Goal: Task Accomplishment & Management: Manage account settings

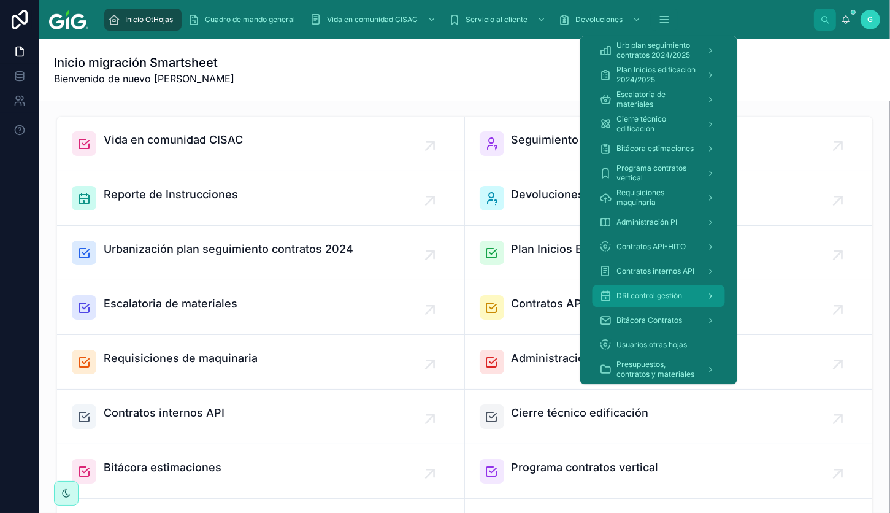
scroll to position [184, 0]
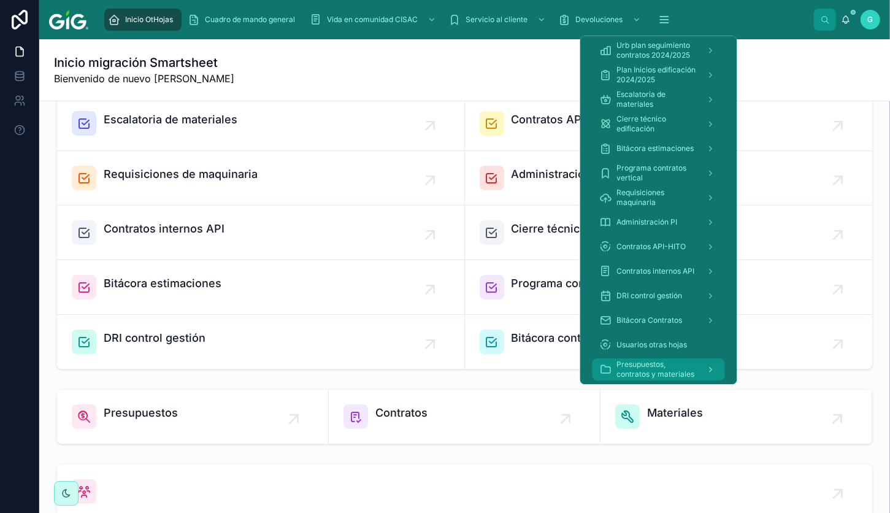
click at [640, 372] on span "Presupuestos, contratos y materiales" at bounding box center [657, 369] width 80 height 20
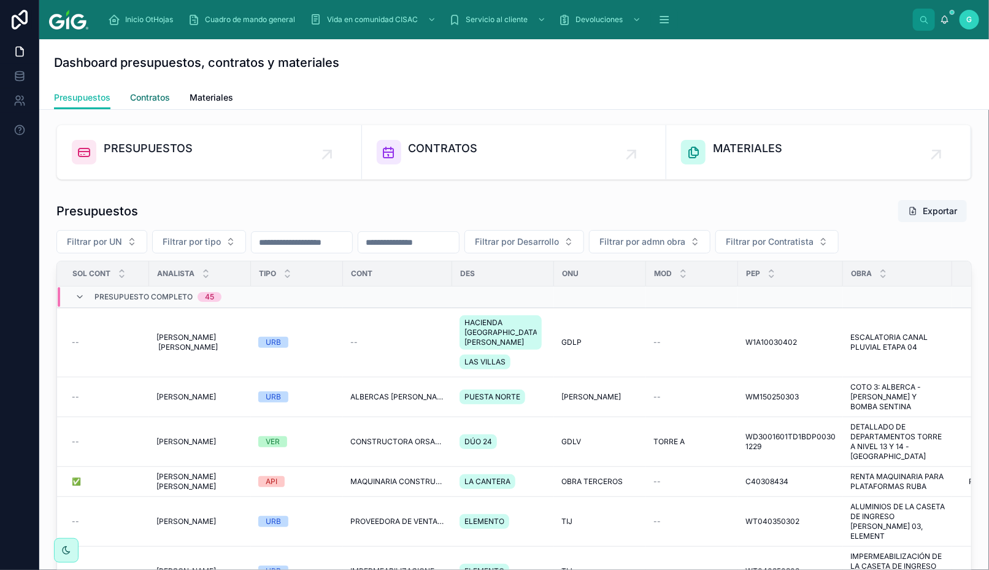
click at [152, 99] on span "Contratos" at bounding box center [150, 97] width 40 height 12
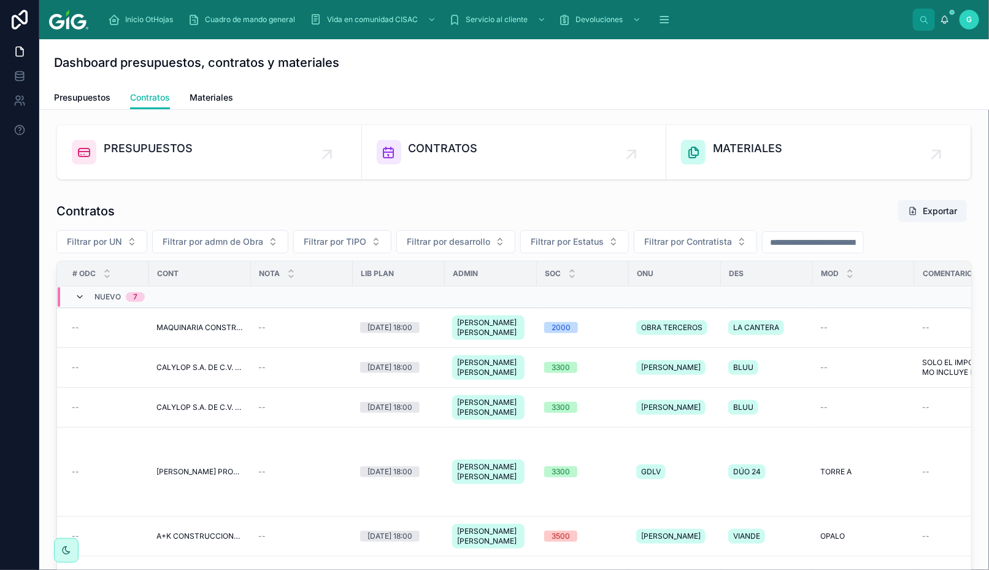
click at [77, 296] on icon at bounding box center [80, 297] width 10 height 10
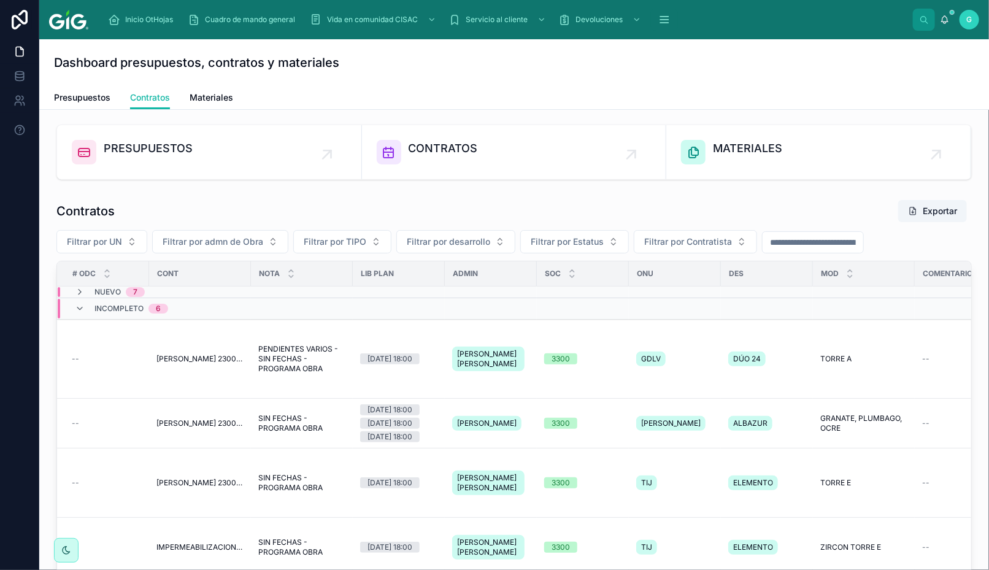
click at [96, 308] on span "Incompleto" at bounding box center [118, 309] width 49 height 10
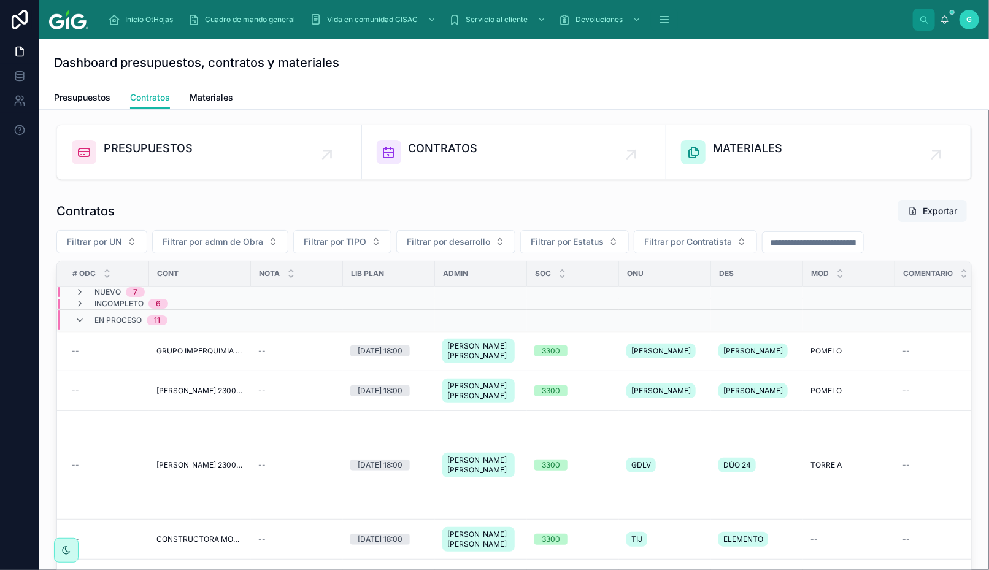
click at [90, 319] on div "En proceso 11" at bounding box center [121, 320] width 93 height 20
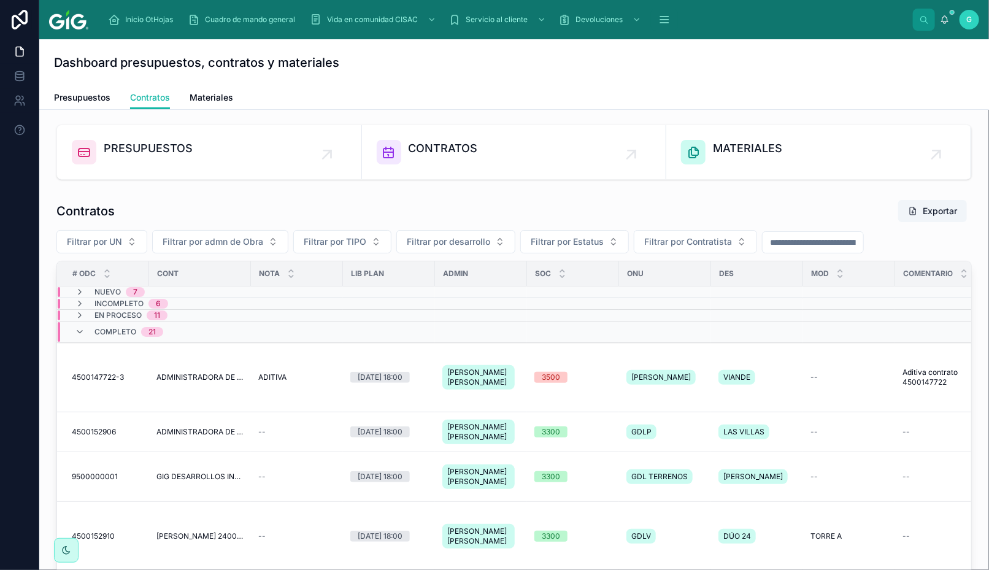
click at [113, 302] on span "Incompleto" at bounding box center [118, 304] width 49 height 10
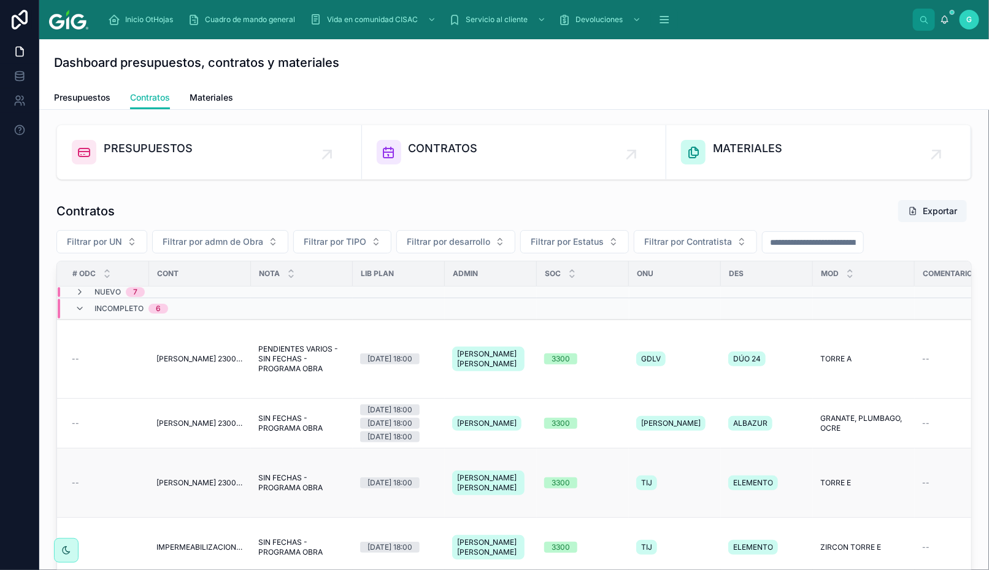
scroll to position [204, 0]
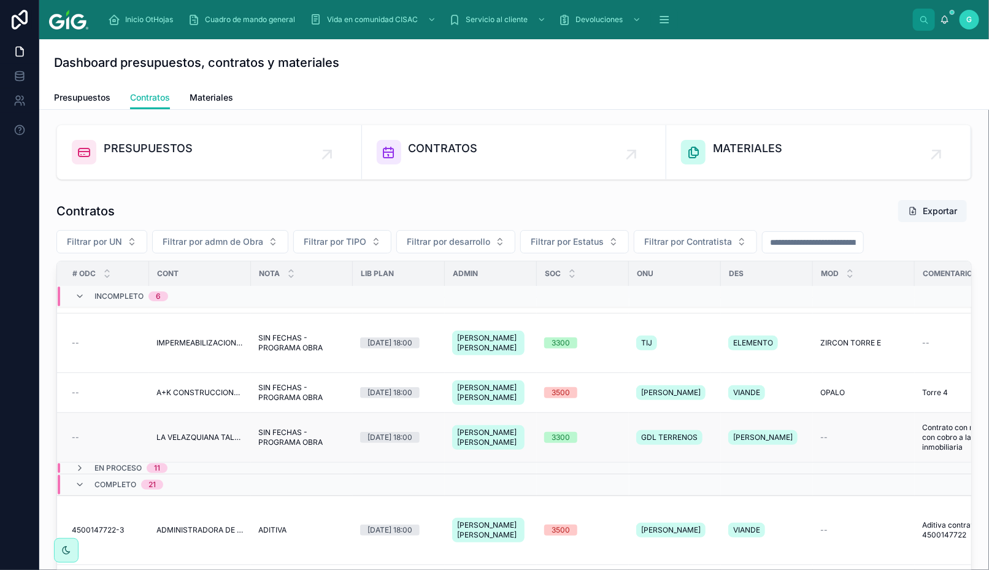
click at [188, 432] on span "LA VELAZQUIANA TALLER DE CONSTRUCCI S.A. DE C.V. 2300001323" at bounding box center [199, 437] width 87 height 10
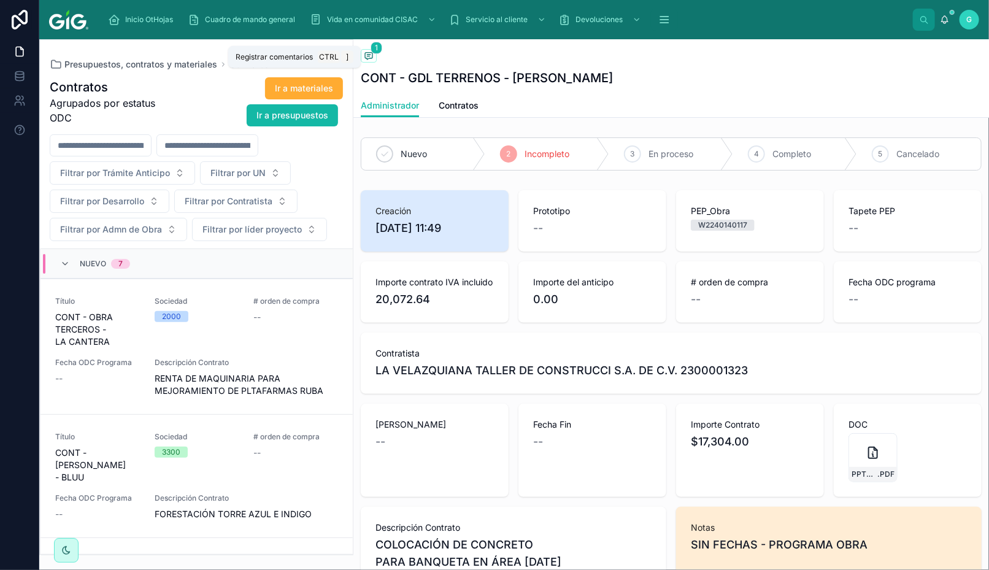
click at [370, 55] on icon at bounding box center [368, 55] width 3 height 0
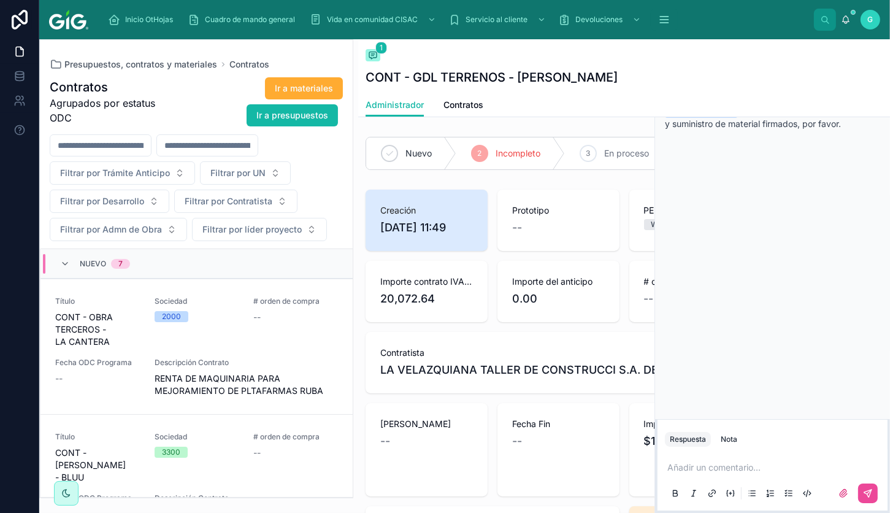
click at [888, 56] on div "1 Comentario" at bounding box center [772, 53] width 235 height 29
click at [882, 52] on icon at bounding box center [880, 54] width 5 height 5
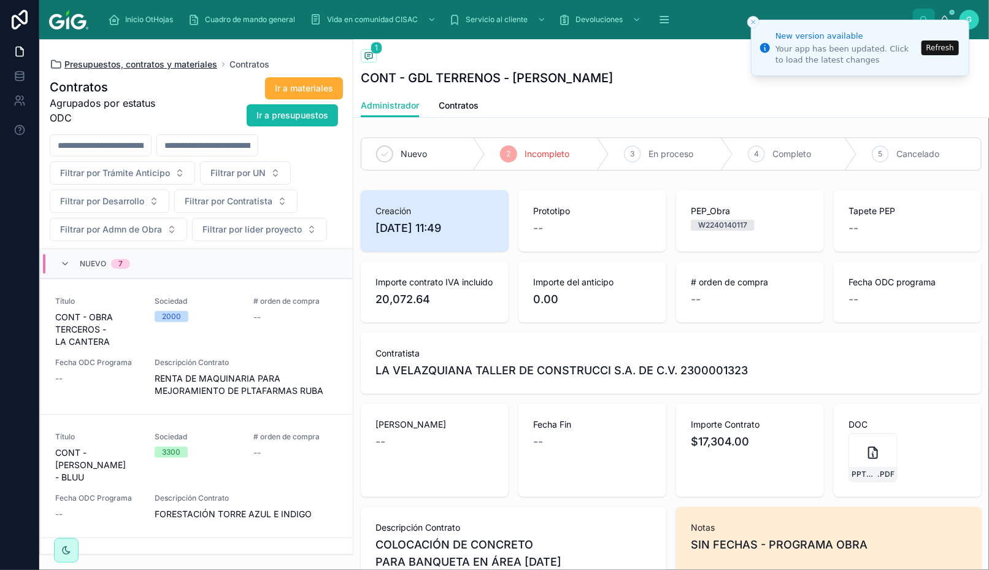
click at [141, 64] on span "Presupuestos, contratos y materiales" at bounding box center [140, 64] width 153 height 12
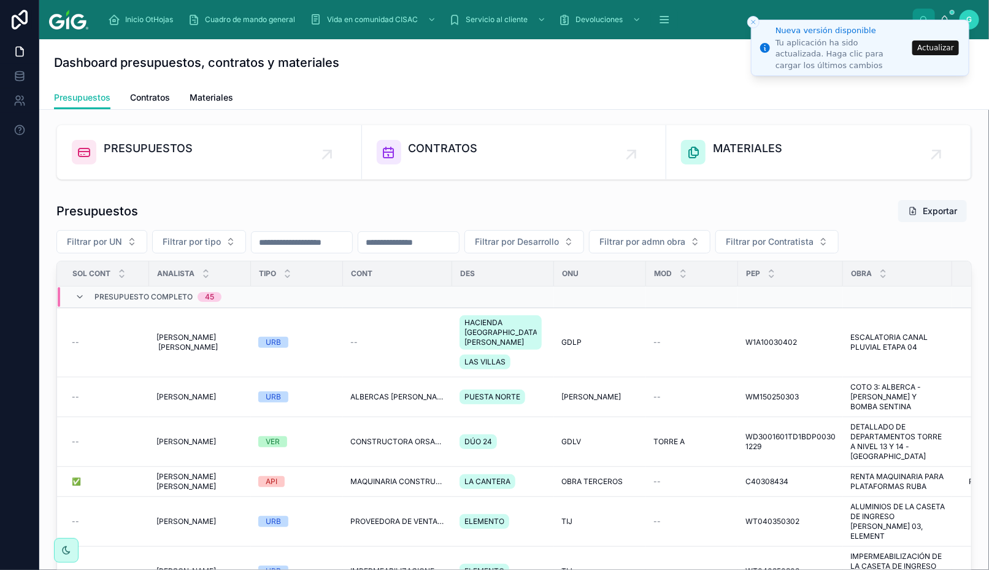
click at [889, 49] on button "Actualizar" at bounding box center [935, 47] width 47 height 15
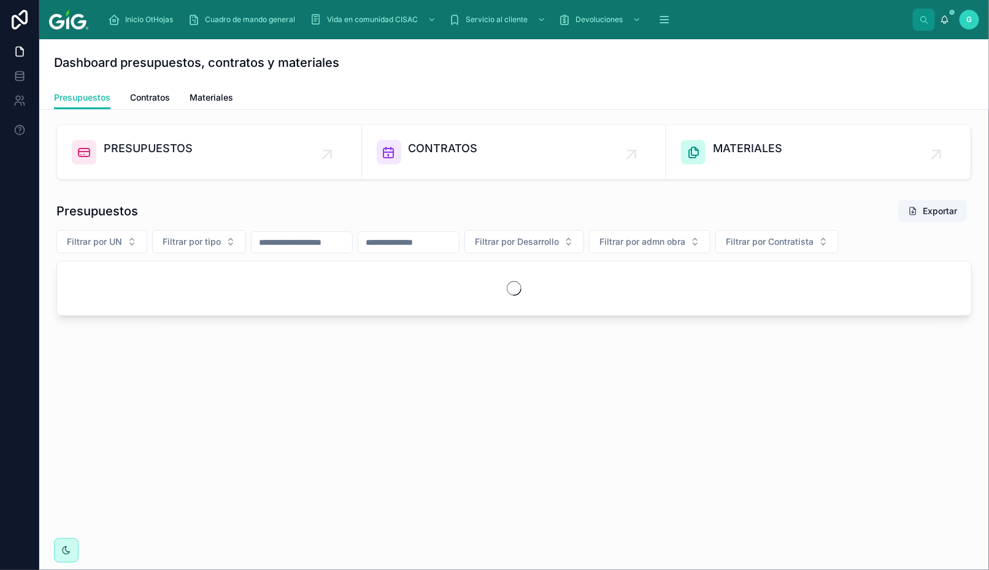
click at [635, 399] on div "Dashboard presupuestos, contratos y materiales Presupuestos Presupuestos Contra…" at bounding box center [513, 229] width 949 height 380
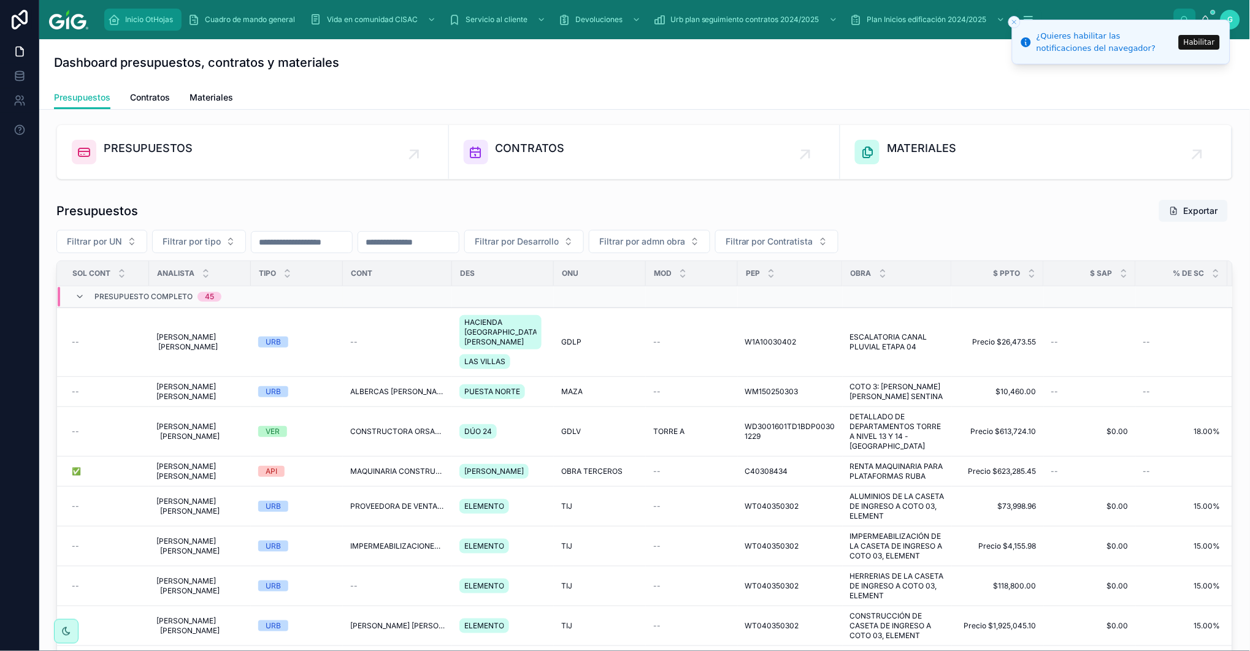
click at [135, 17] on span "Inicio OtHojas" at bounding box center [149, 20] width 48 height 10
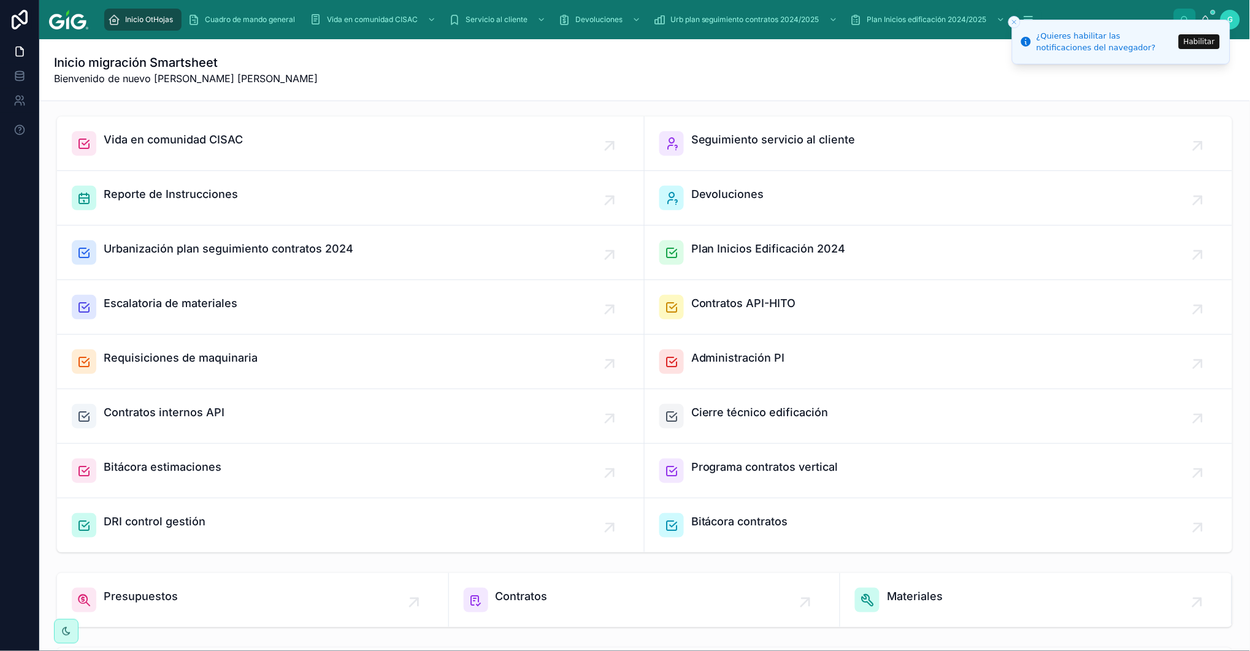
click at [988, 39] on button "Habilitar" at bounding box center [1199, 41] width 41 height 15
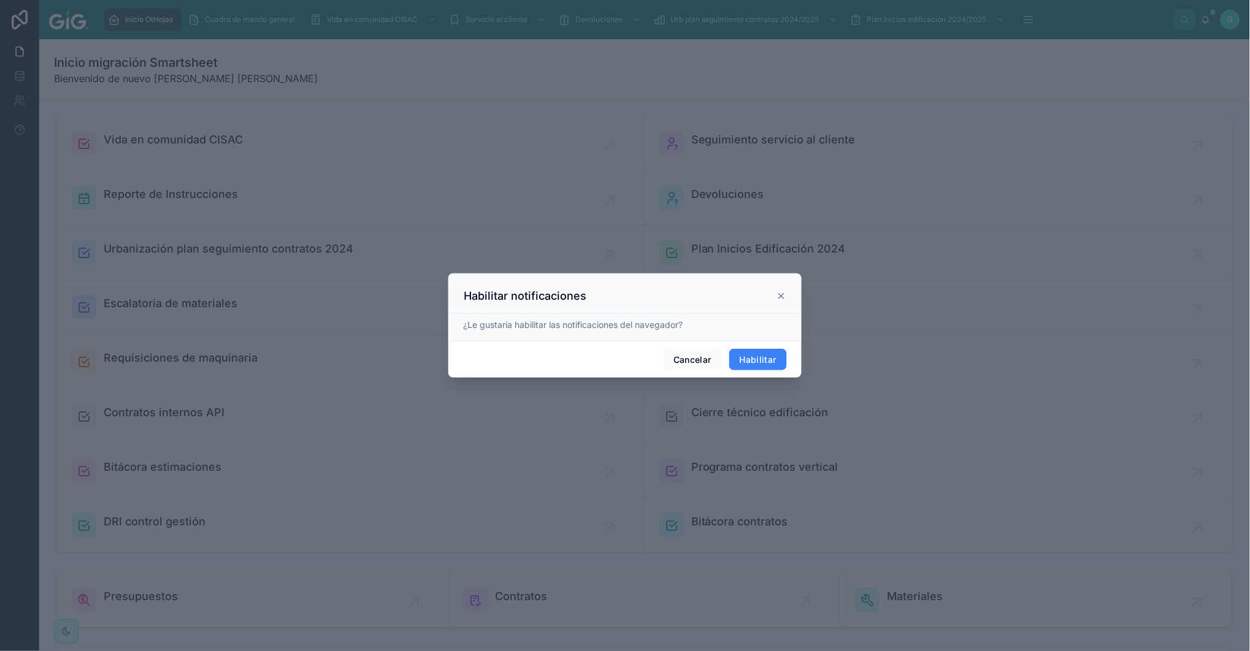
click at [757, 354] on button "Habilitar" at bounding box center [758, 360] width 58 height 22
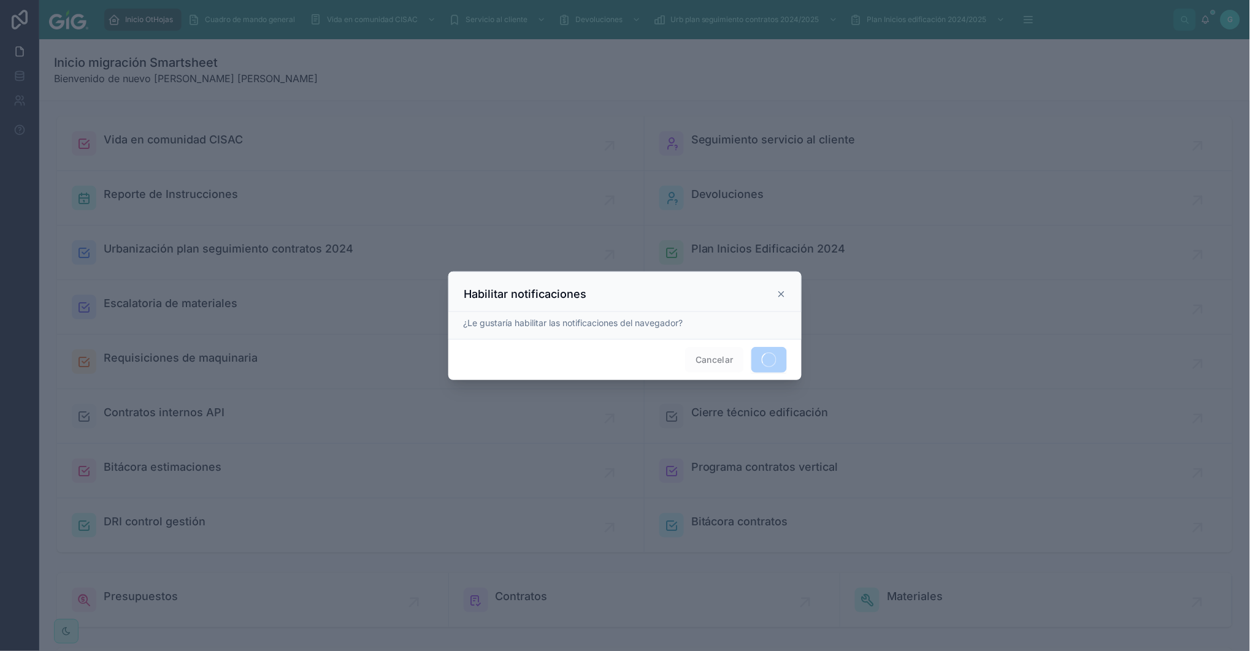
click at [722, 356] on span "Cancelar" at bounding box center [714, 360] width 59 height 26
click at [781, 292] on icon at bounding box center [782, 295] width 10 height 10
click at [781, 291] on icon at bounding box center [782, 295] width 10 height 10
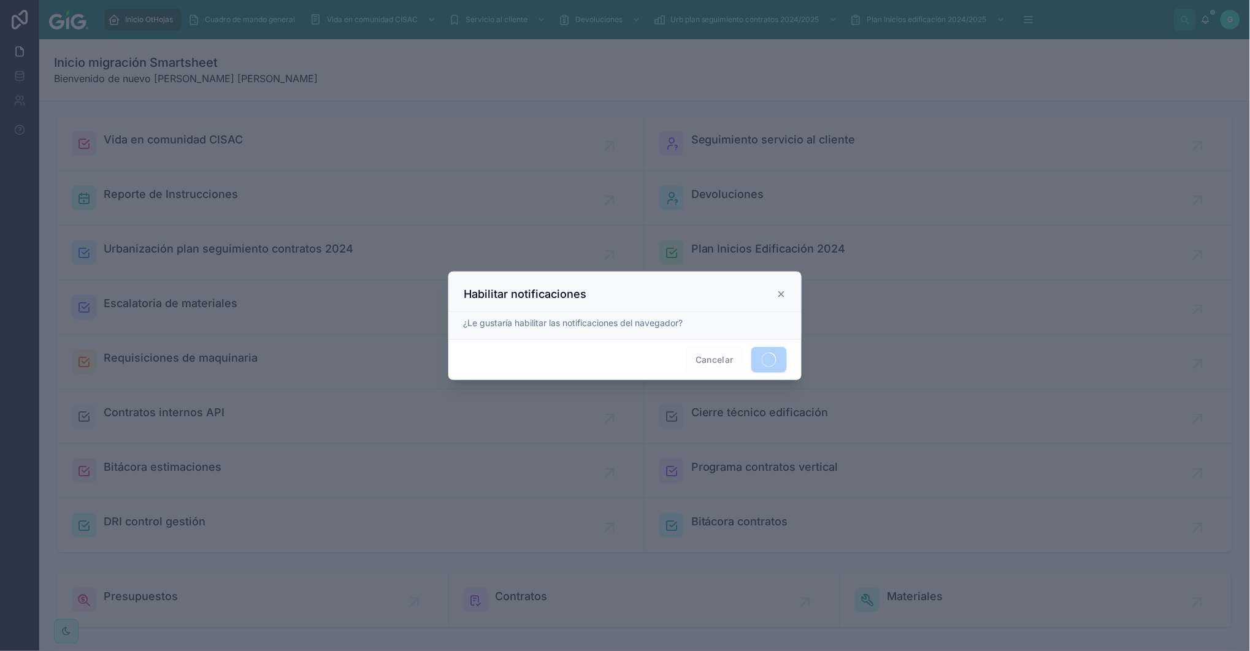
click at [714, 359] on span "Cancelar" at bounding box center [714, 360] width 59 height 26
click at [783, 292] on icon at bounding box center [781, 294] width 5 height 5
click at [769, 360] on span at bounding box center [769, 360] width 36 height 26
drag, startPoint x: 768, startPoint y: 359, endPoint x: 718, endPoint y: 417, distance: 76.6
click at [718, 417] on div at bounding box center [625, 325] width 1250 height 651
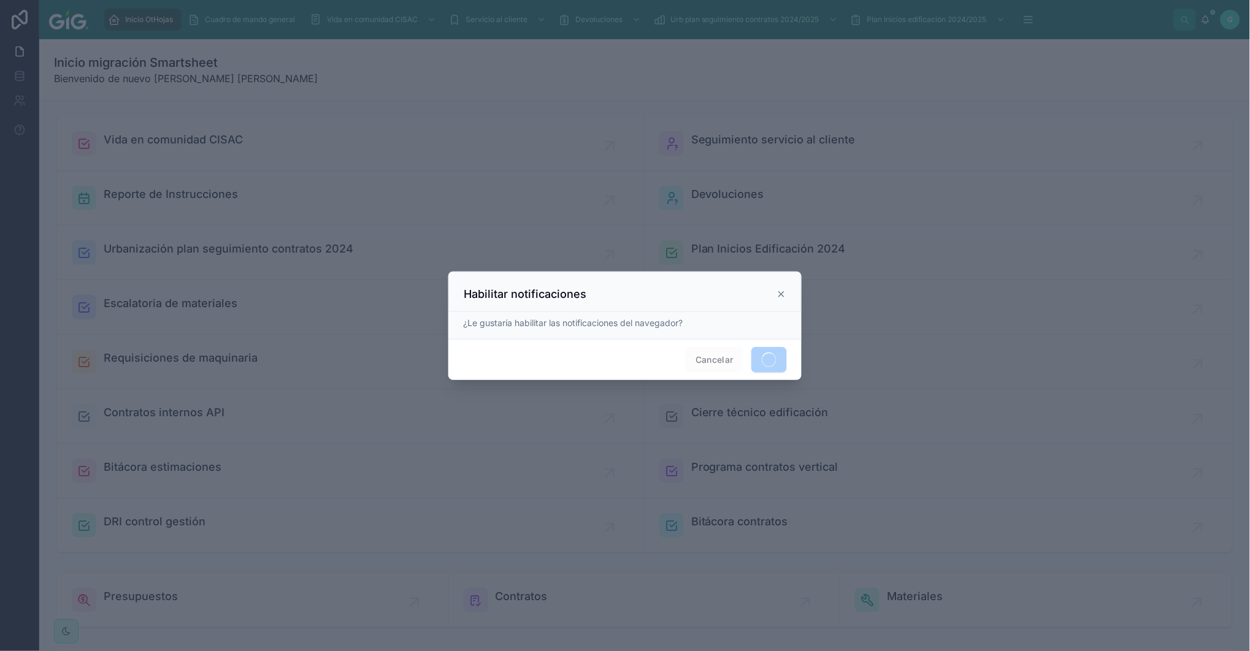
click at [783, 293] on icon at bounding box center [782, 295] width 10 height 10
